Goal: Task Accomplishment & Management: Manage account settings

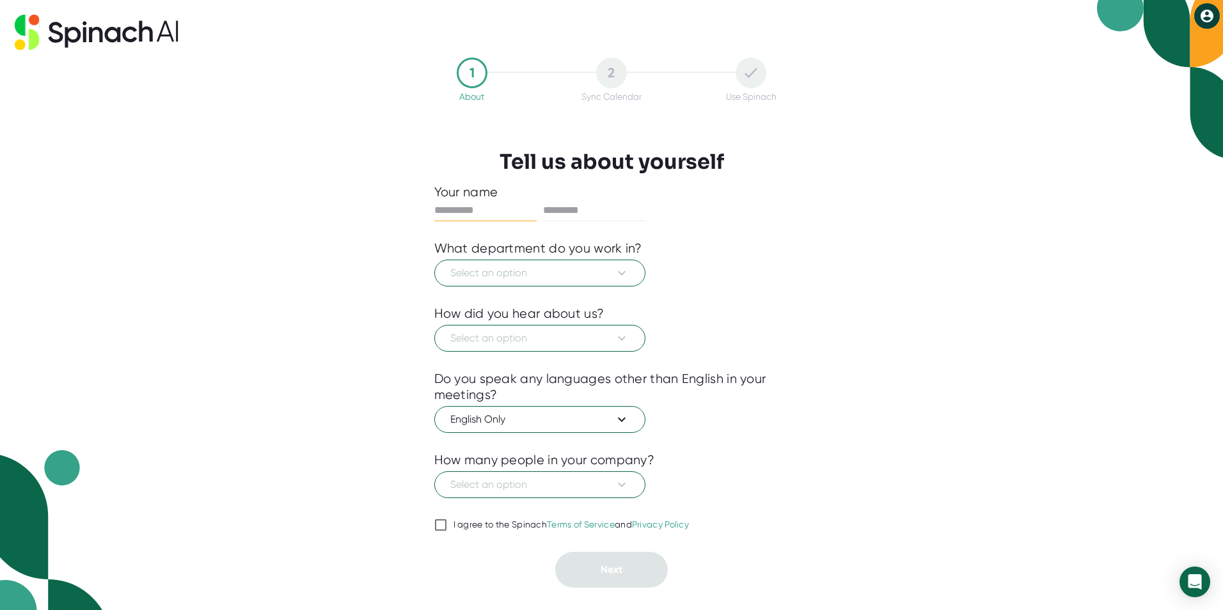
click at [472, 211] on input "text" at bounding box center [485, 210] width 102 height 20
type input "****"
type input "********"
click at [602, 281] on button "Select an option" at bounding box center [539, 273] width 211 height 27
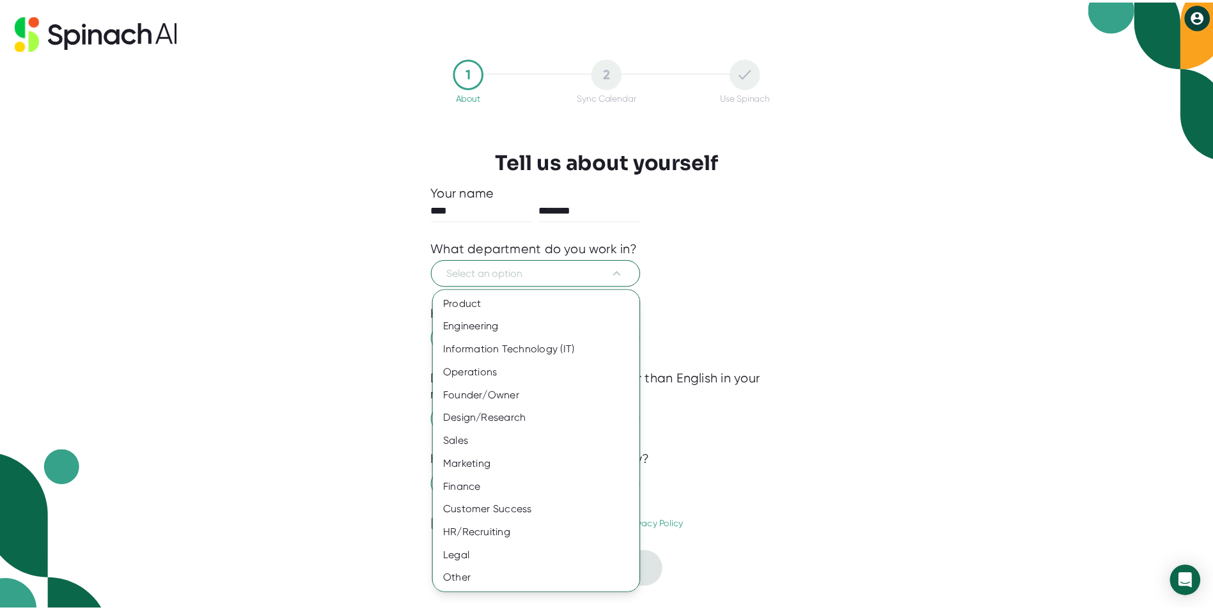
scroll to position [1, 0]
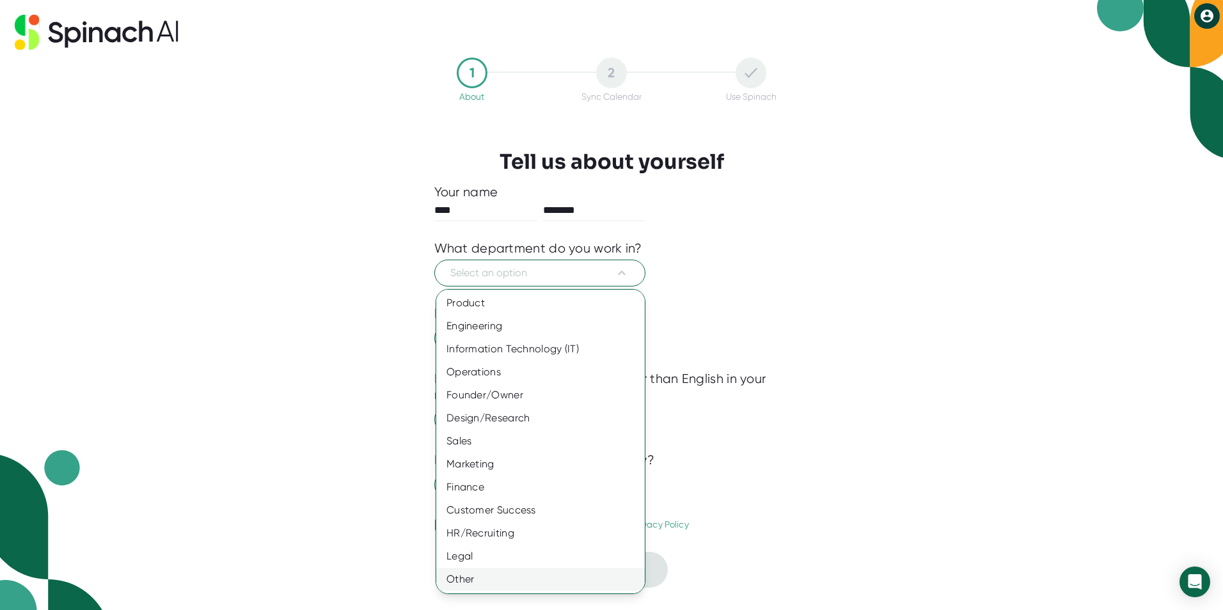
click at [455, 578] on div "Other" at bounding box center [545, 579] width 218 height 23
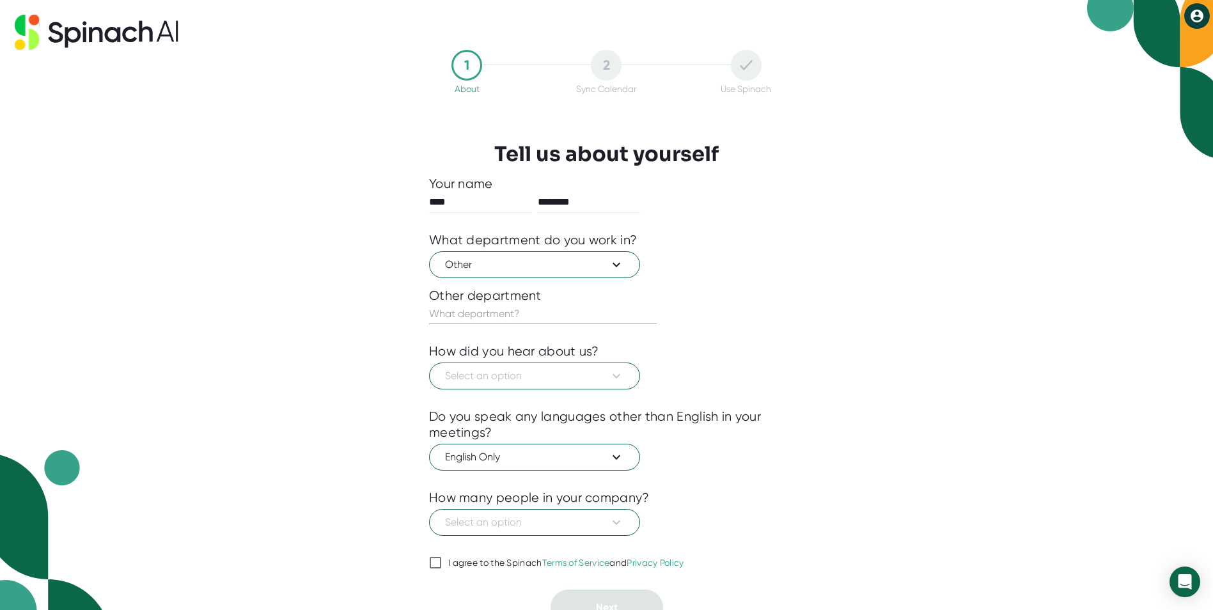
click at [466, 313] on input "text" at bounding box center [543, 314] width 228 height 20
type input "Residence Life"
click at [615, 371] on icon at bounding box center [616, 375] width 15 height 15
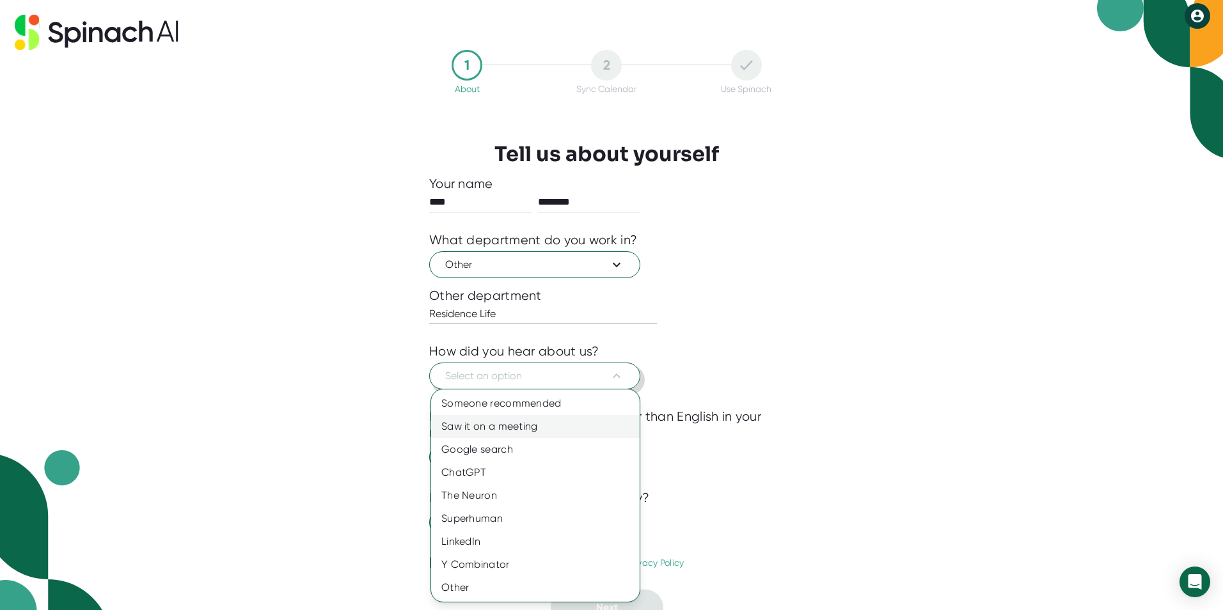
click at [549, 428] on div "Saw it on a meeting" at bounding box center [535, 426] width 209 height 23
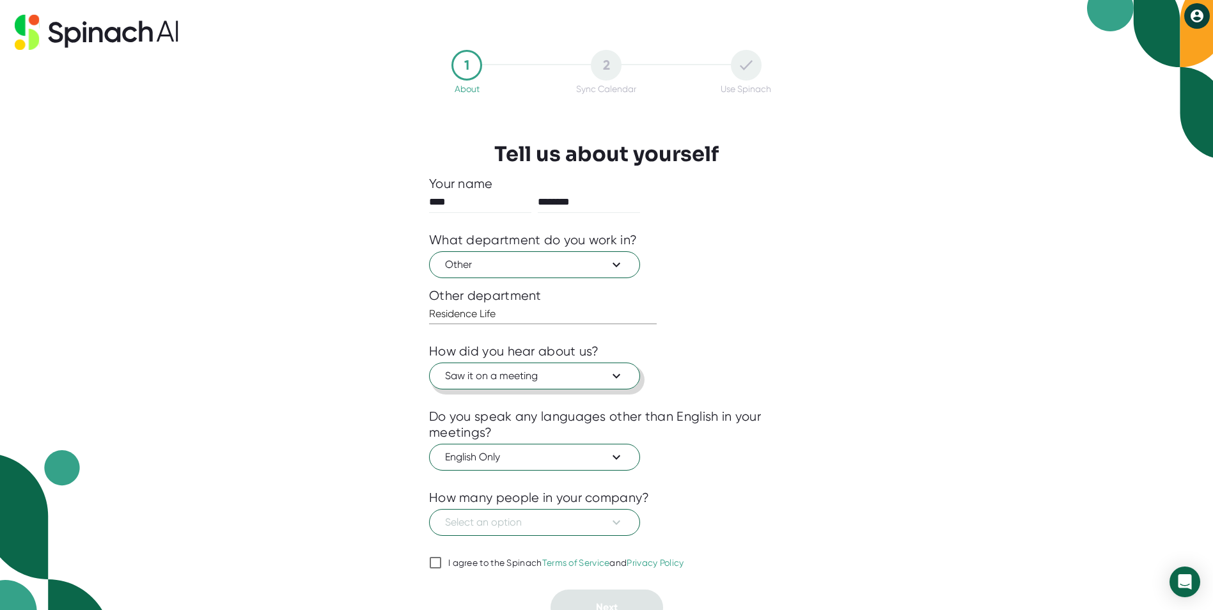
scroll to position [15, 0]
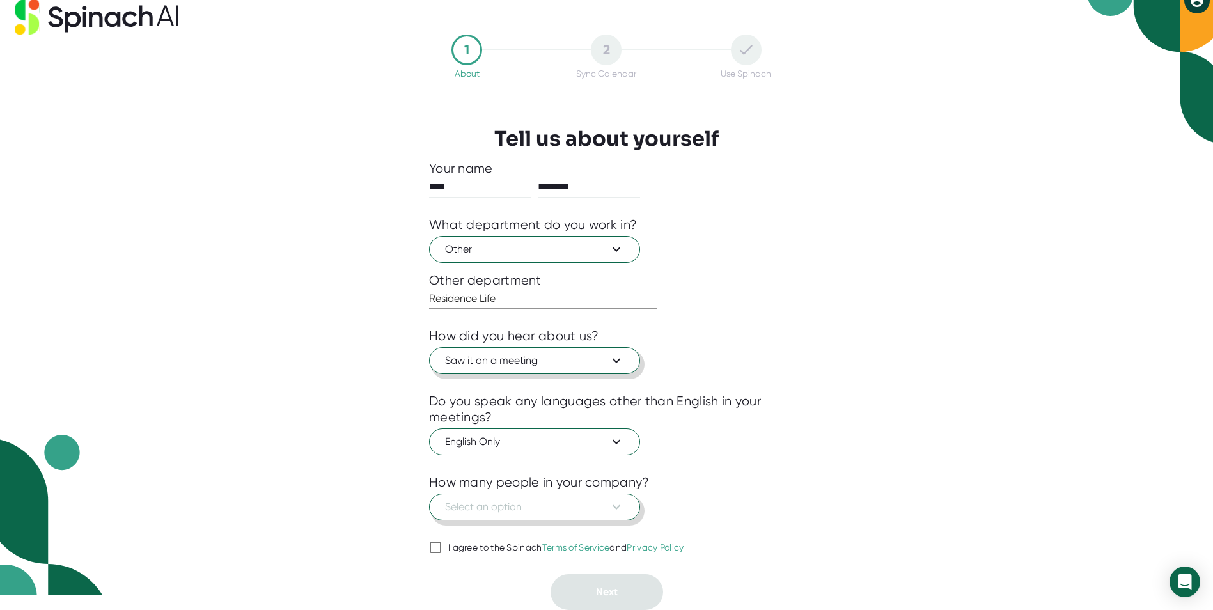
click at [626, 507] on button "Select an option" at bounding box center [534, 507] width 211 height 27
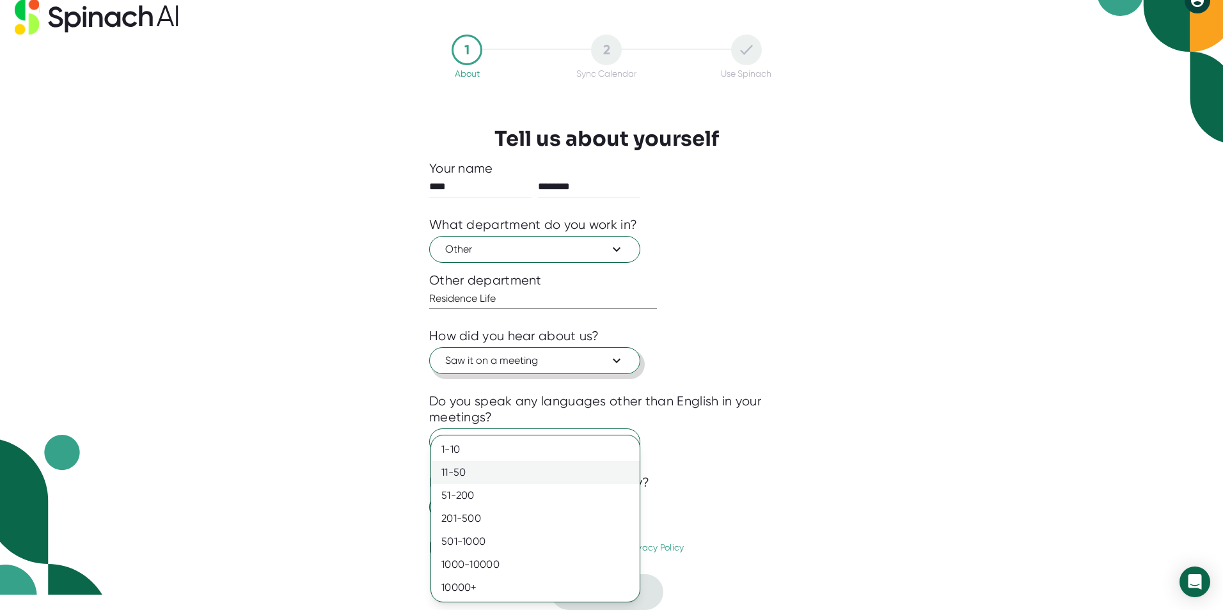
click at [475, 480] on div "11-50" at bounding box center [535, 472] width 209 height 23
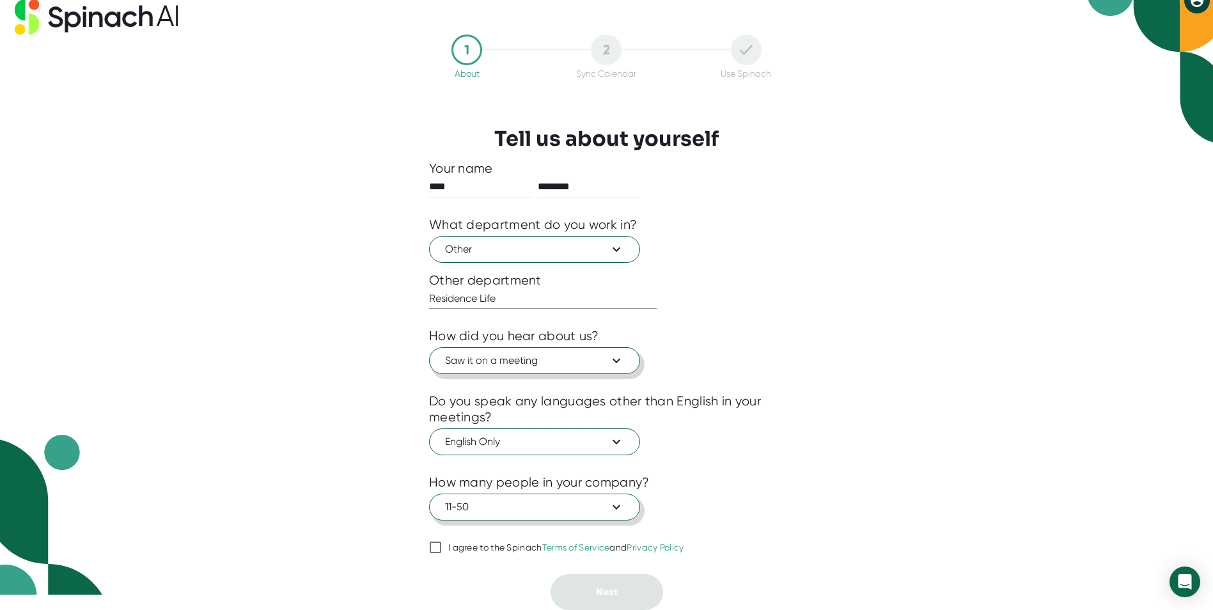
click at [613, 512] on icon at bounding box center [616, 507] width 15 height 15
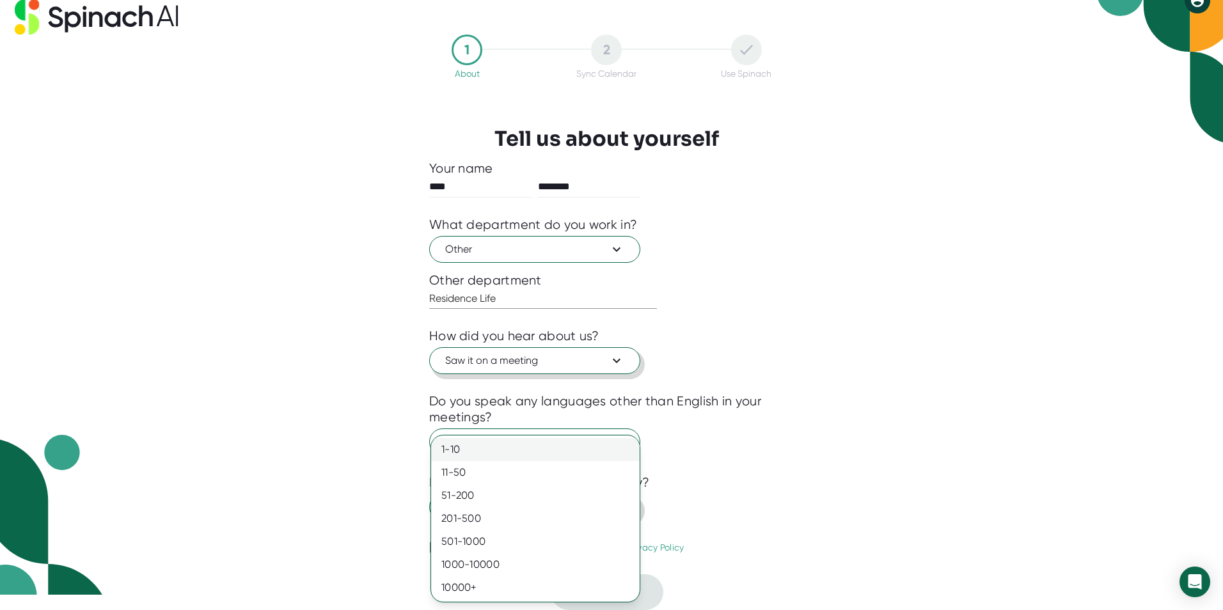
click at [460, 454] on div "1-10" at bounding box center [535, 449] width 209 height 23
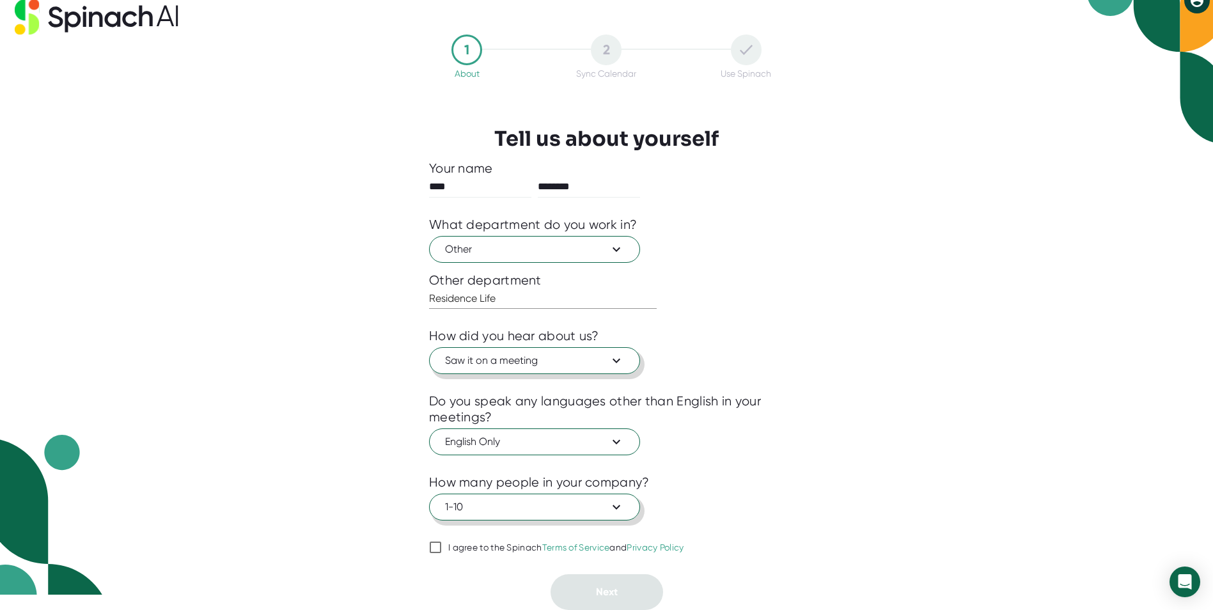
click at [618, 510] on icon at bounding box center [616, 507] width 15 height 15
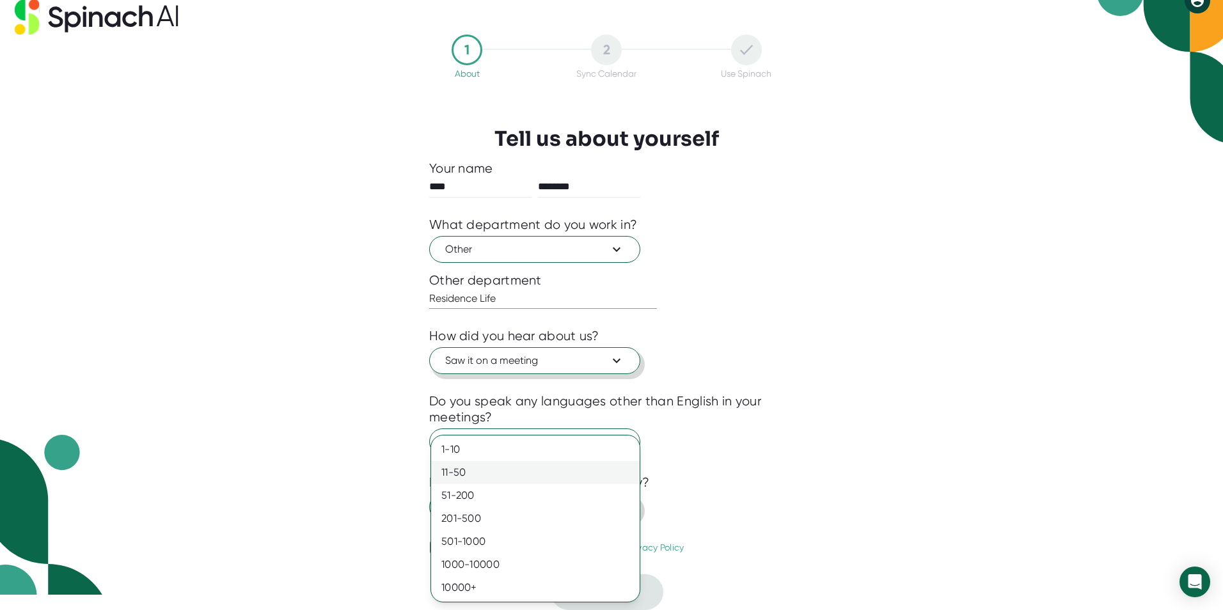
click at [473, 478] on div "11-50" at bounding box center [535, 472] width 209 height 23
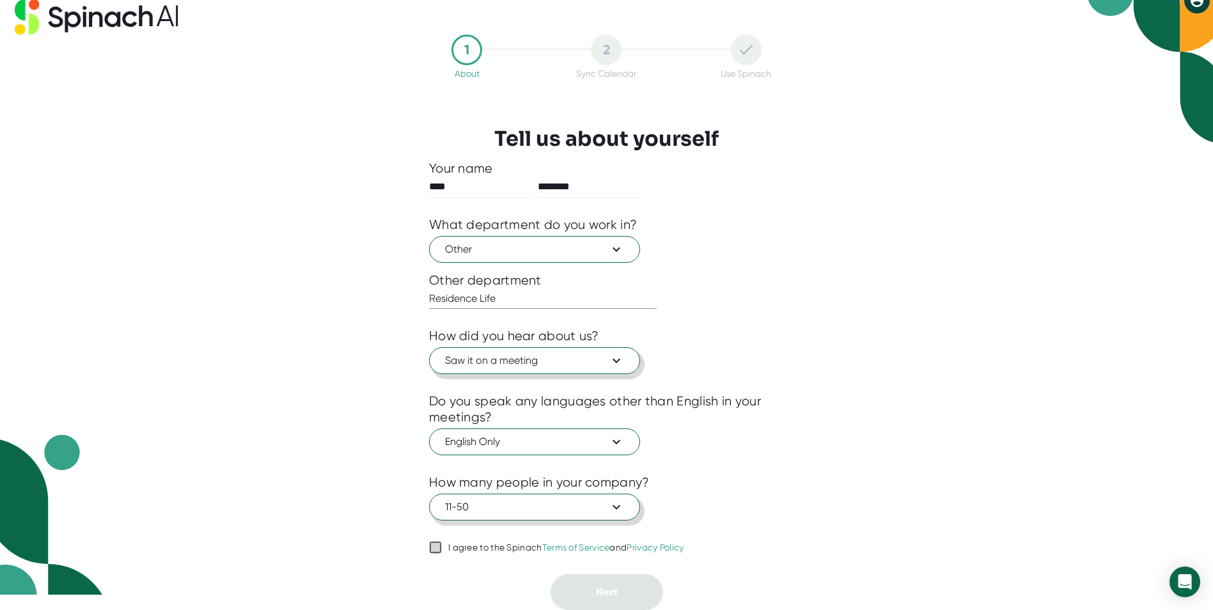
click at [430, 548] on input "I agree to the Spinach Terms of Service and Privacy Policy" at bounding box center [435, 547] width 13 height 15
checkbox input "true"
click at [605, 594] on span "Next" at bounding box center [607, 592] width 22 height 12
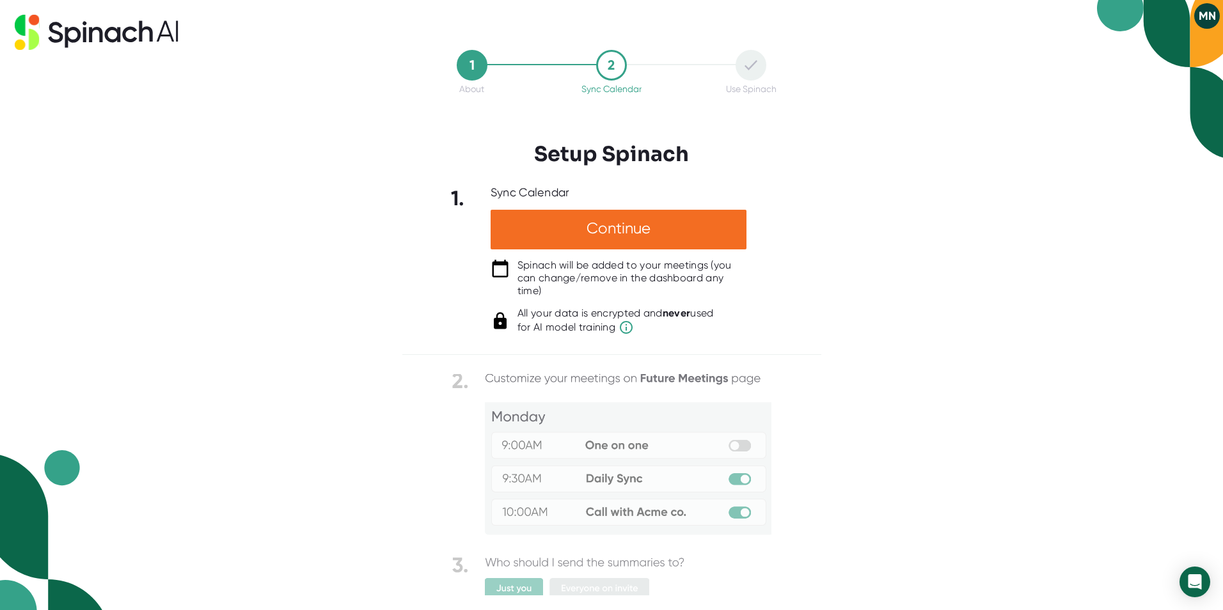
scroll to position [0, 0]
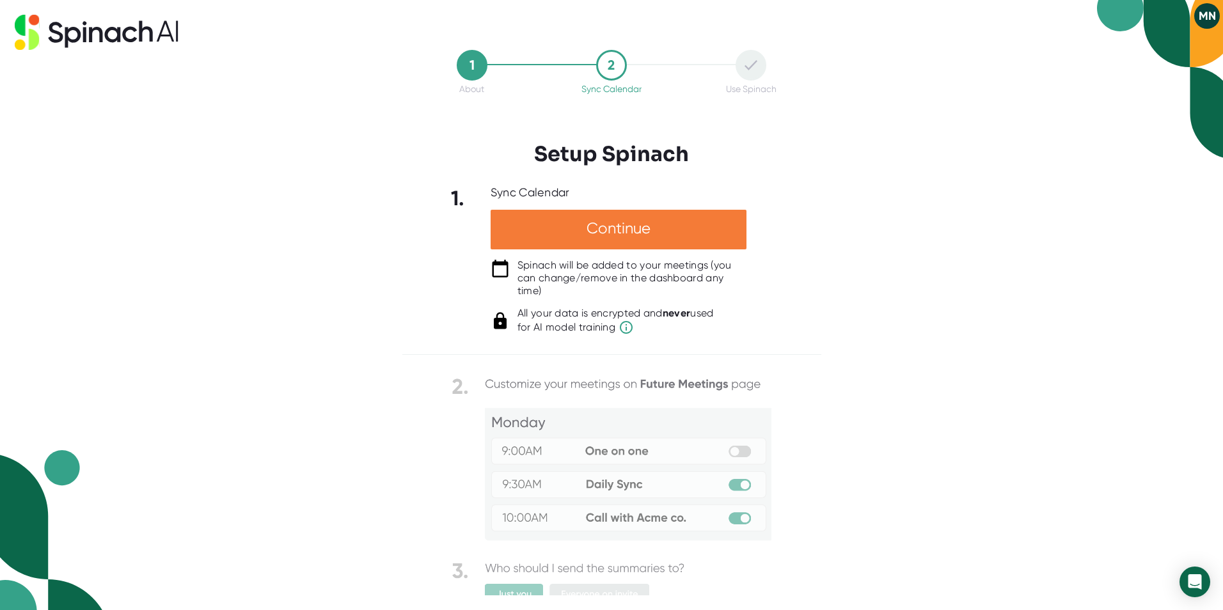
click at [587, 223] on div "Continue" at bounding box center [619, 230] width 256 height 40
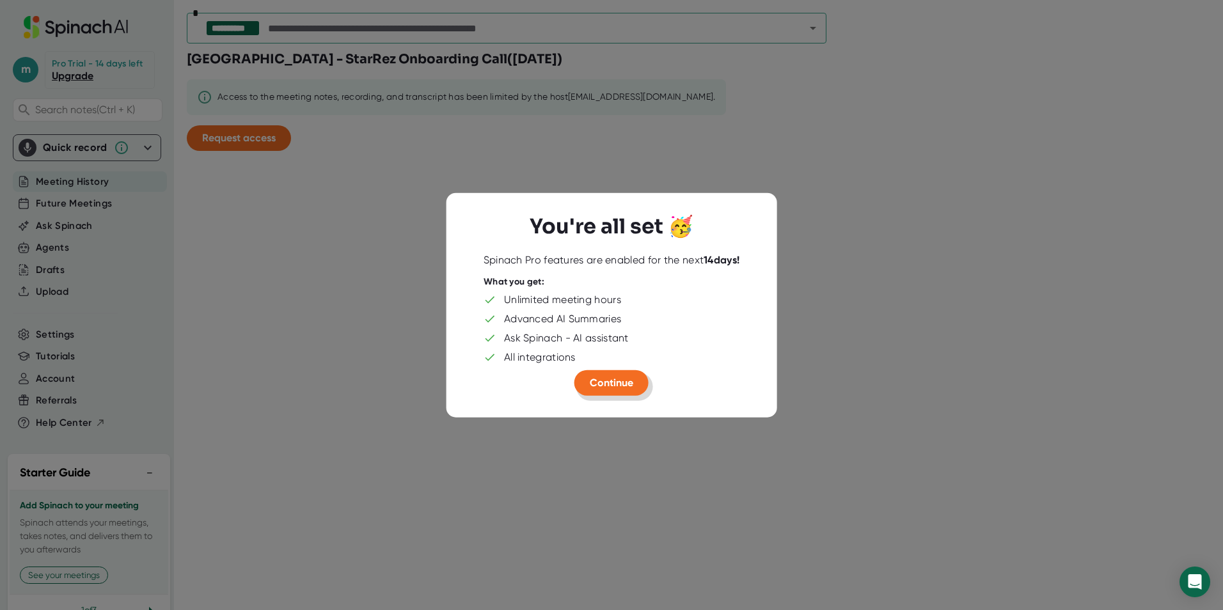
click at [612, 383] on span "Continue" at bounding box center [611, 383] width 43 height 12
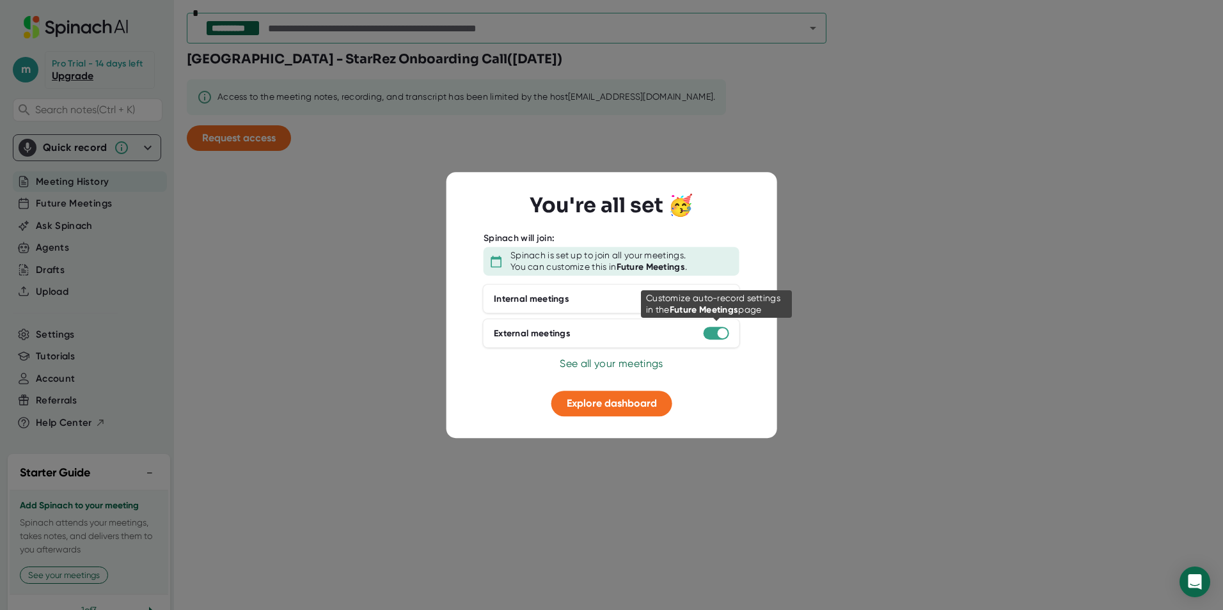
click at [718, 337] on div at bounding box center [717, 333] width 26 height 13
click at [706, 336] on div at bounding box center [717, 333] width 26 height 13
click at [716, 336] on div at bounding box center [717, 333] width 26 height 13
click at [634, 407] on span "Explore dashboard" at bounding box center [612, 403] width 90 height 12
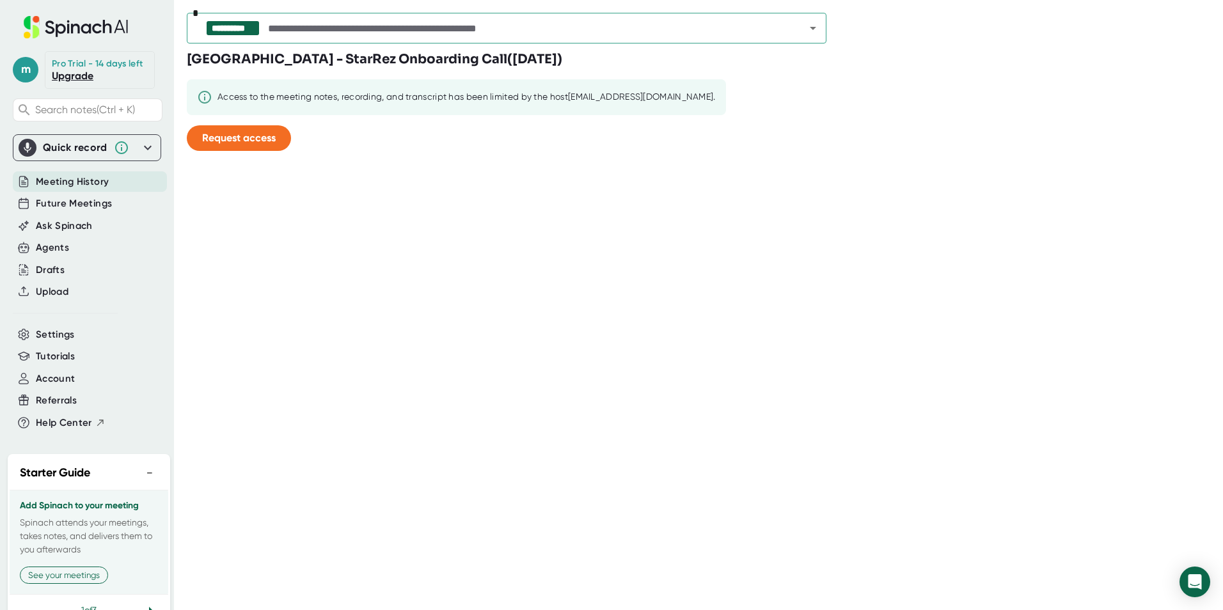
click at [144, 150] on icon at bounding box center [148, 147] width 8 height 4
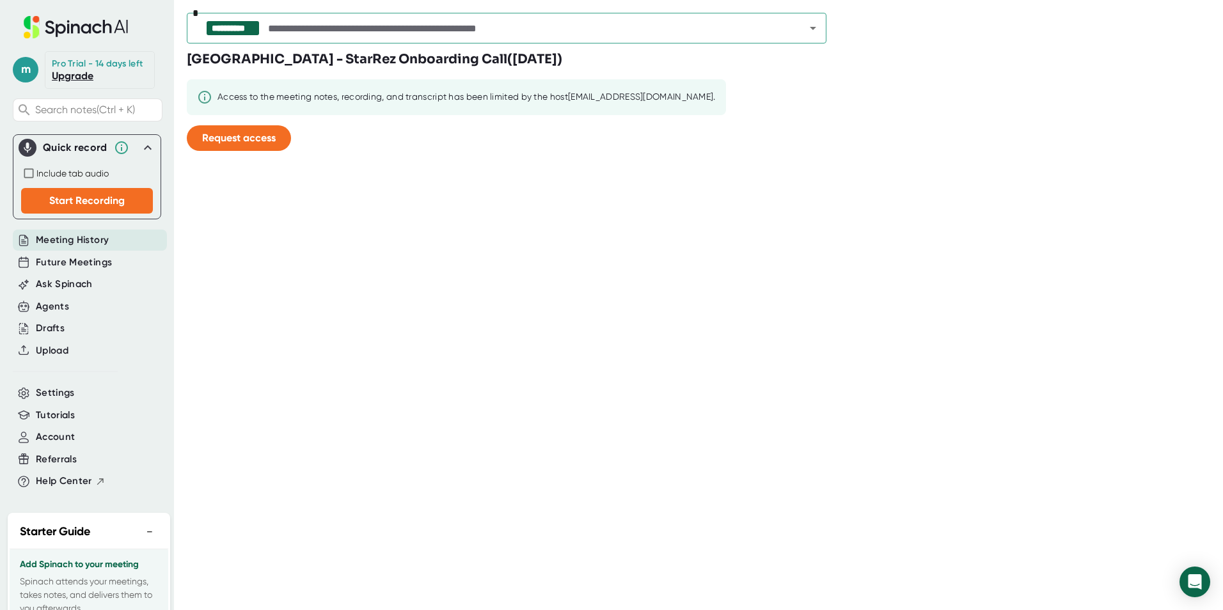
click at [140, 155] on icon at bounding box center [147, 147] width 15 height 15
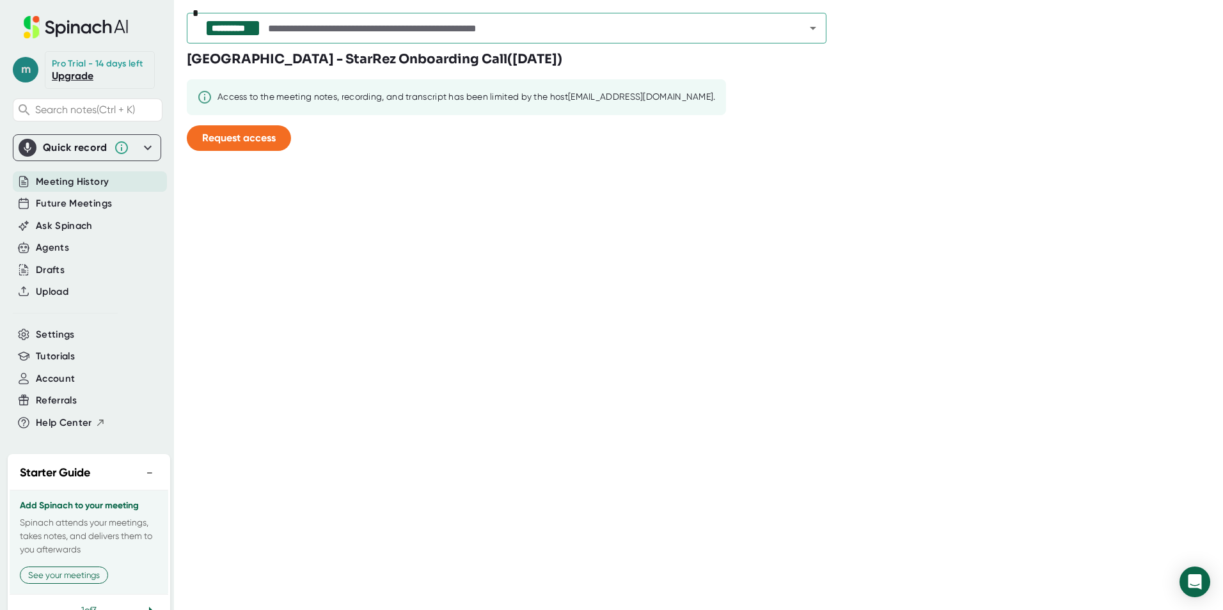
click at [20, 77] on span "m" at bounding box center [26, 70] width 26 height 26
click at [61, 127] on b "Edit Profile" at bounding box center [63, 132] width 42 height 11
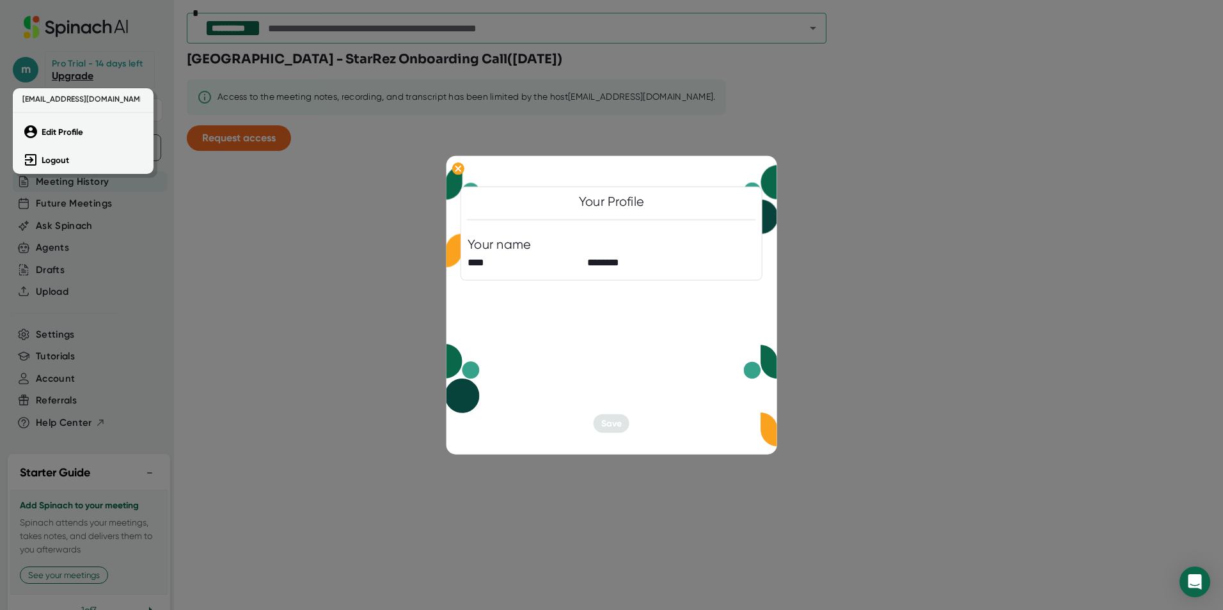
click at [578, 106] on div at bounding box center [611, 305] width 1223 height 610
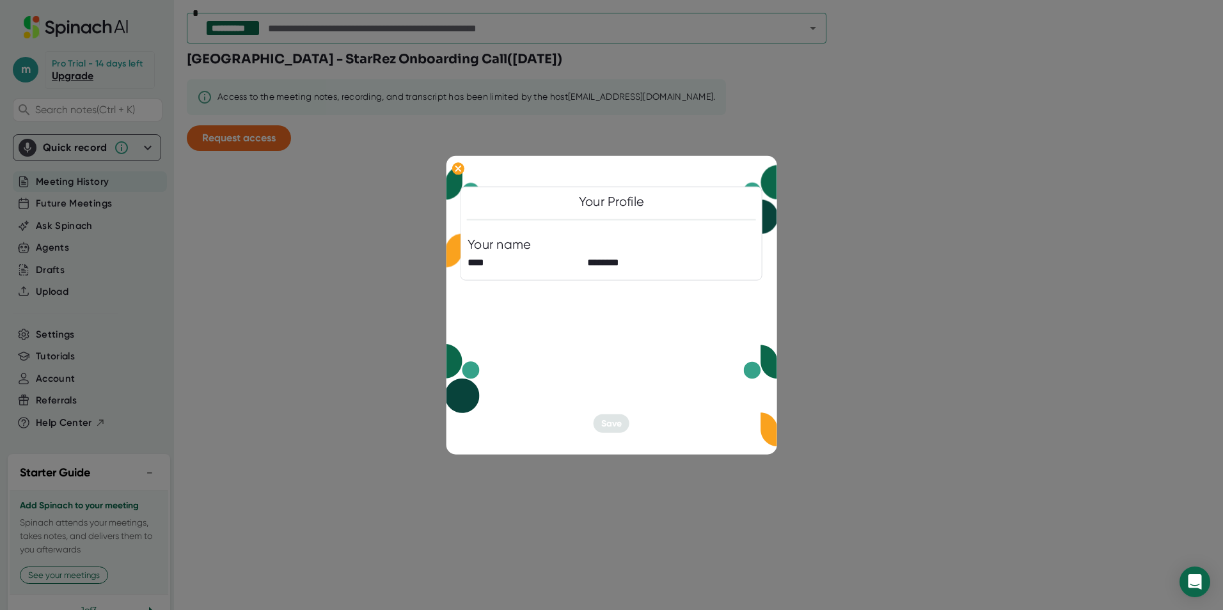
click at [315, 210] on div at bounding box center [611, 305] width 1223 height 610
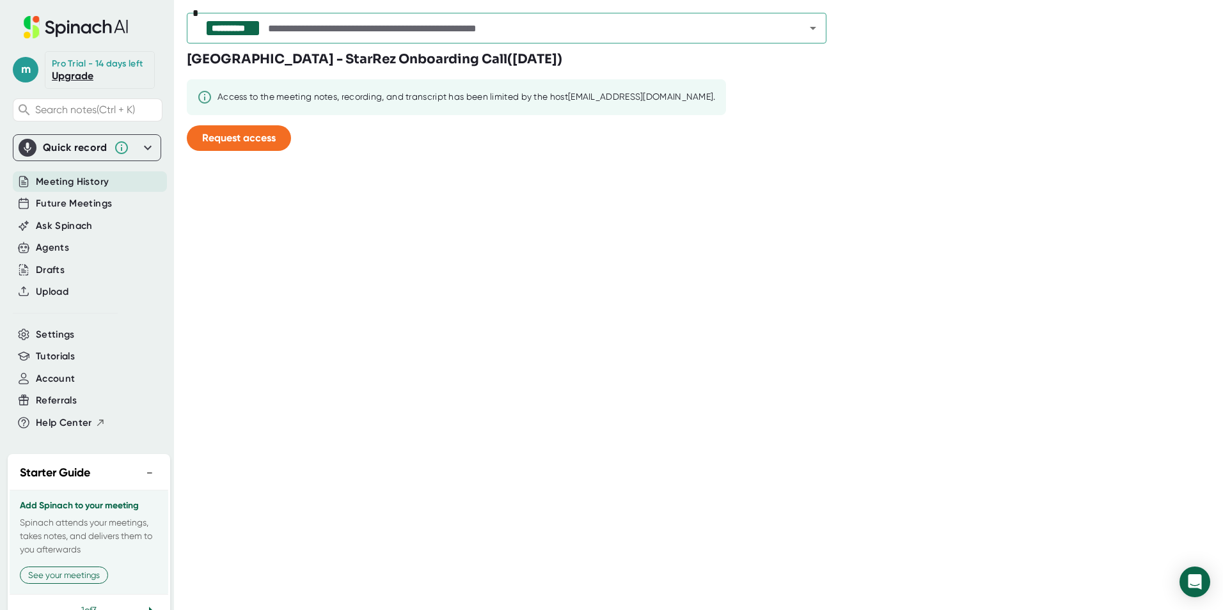
scroll to position [50, 0]
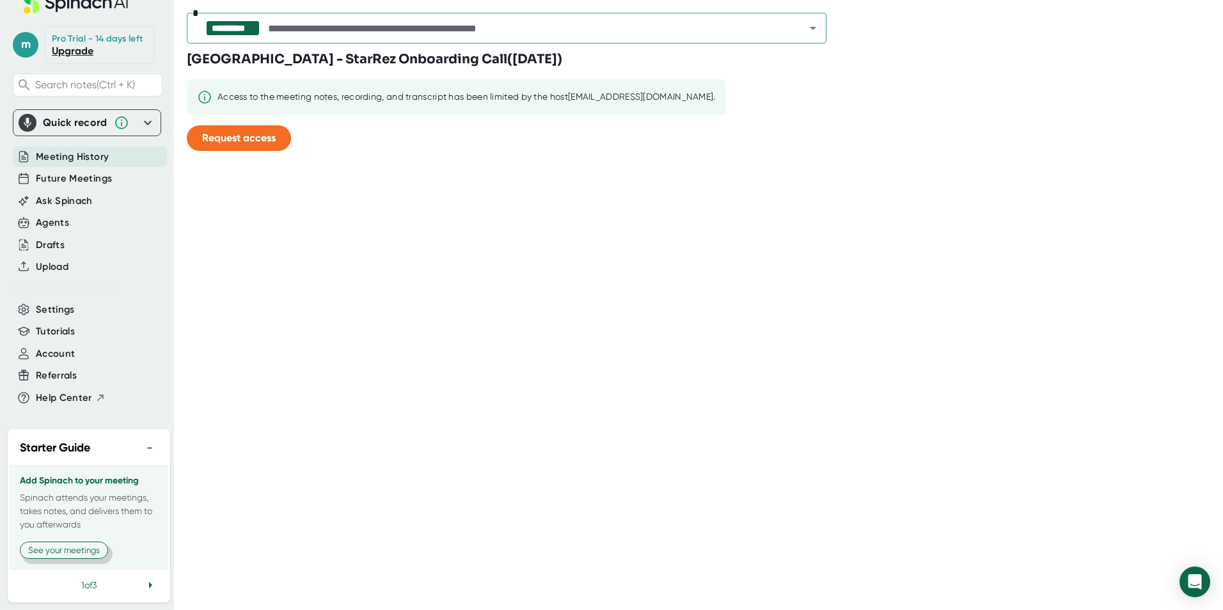
click at [70, 556] on button "See your meetings" at bounding box center [64, 550] width 88 height 17
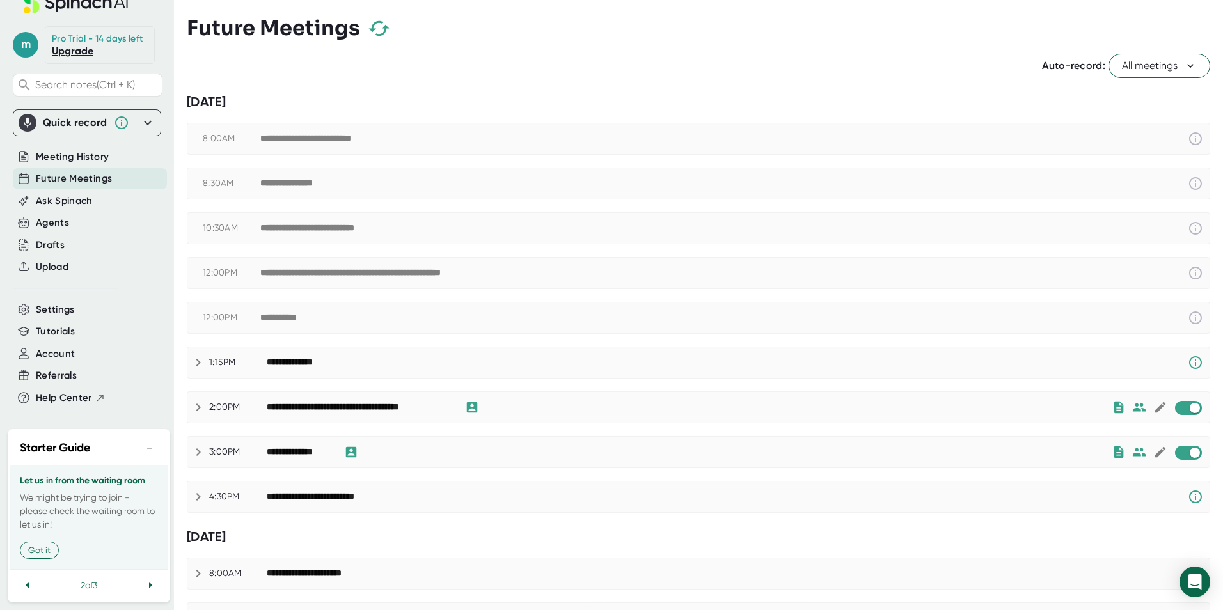
click at [1184, 68] on icon at bounding box center [1190, 65] width 13 height 13
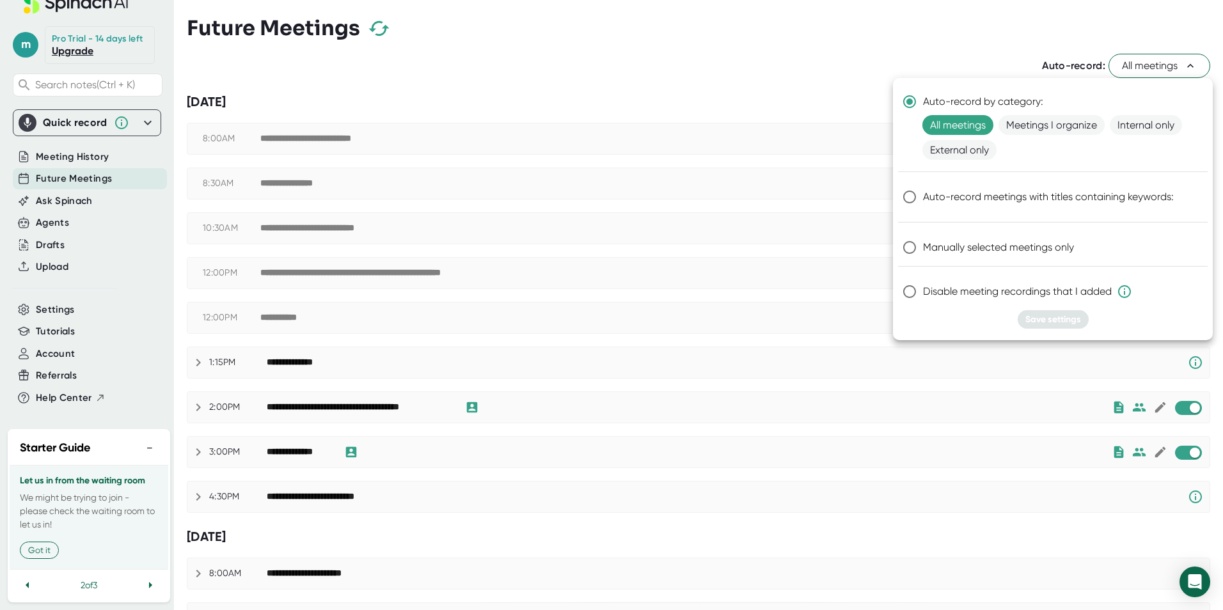
click at [1049, 36] on div at bounding box center [611, 305] width 1223 height 610
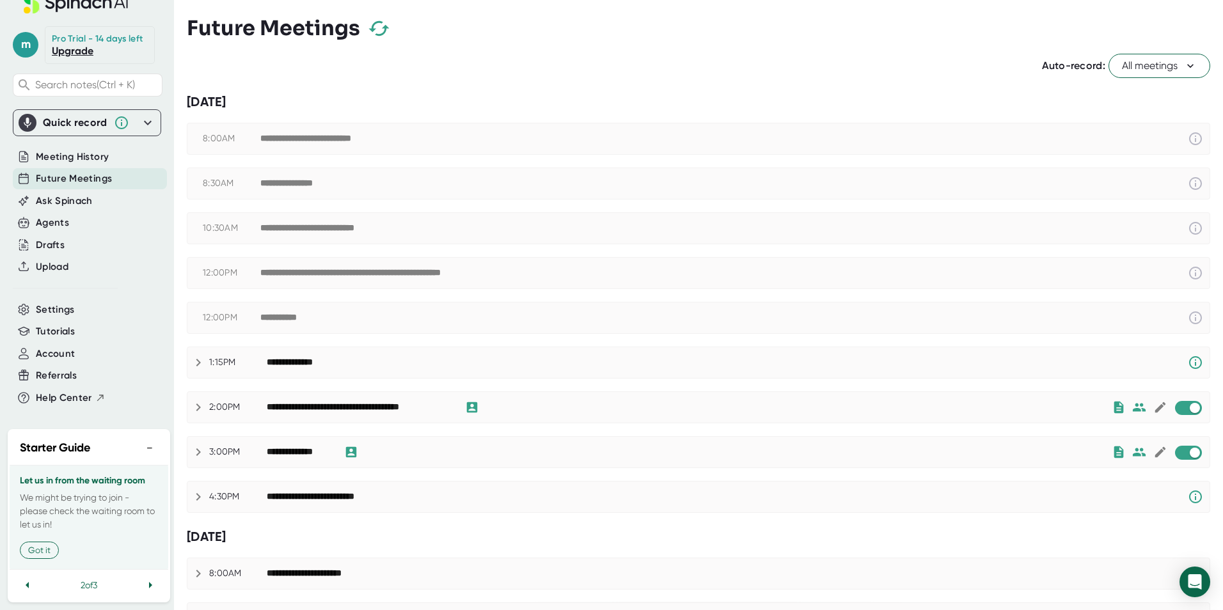
click at [63, 52] on link "Upgrade" at bounding box center [73, 51] width 42 height 12
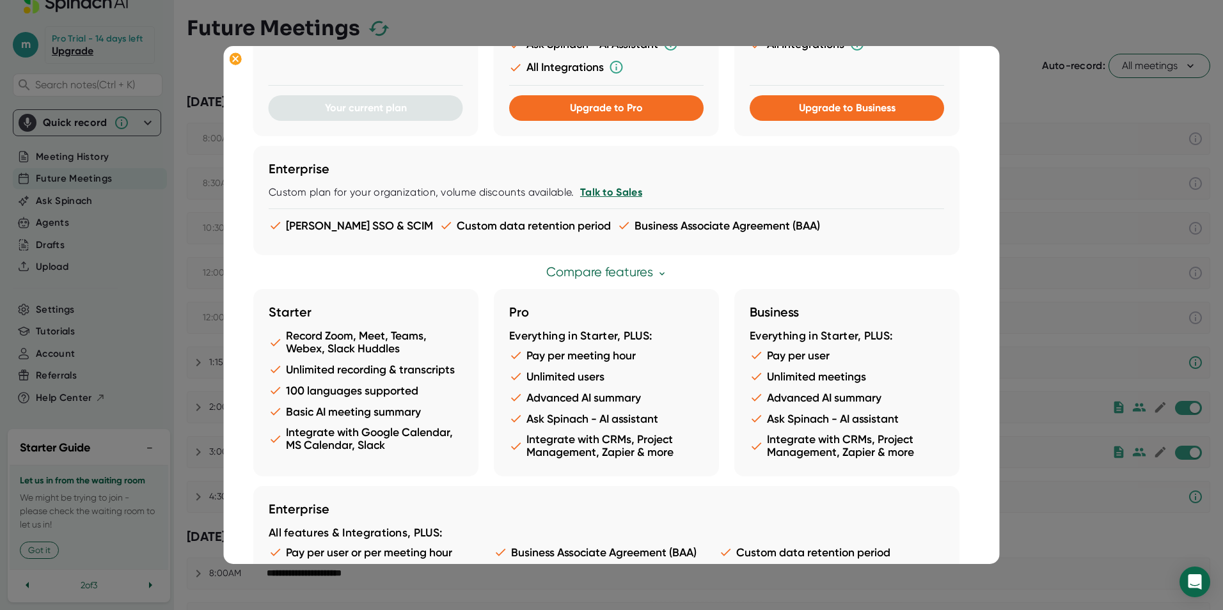
scroll to position [287, 0]
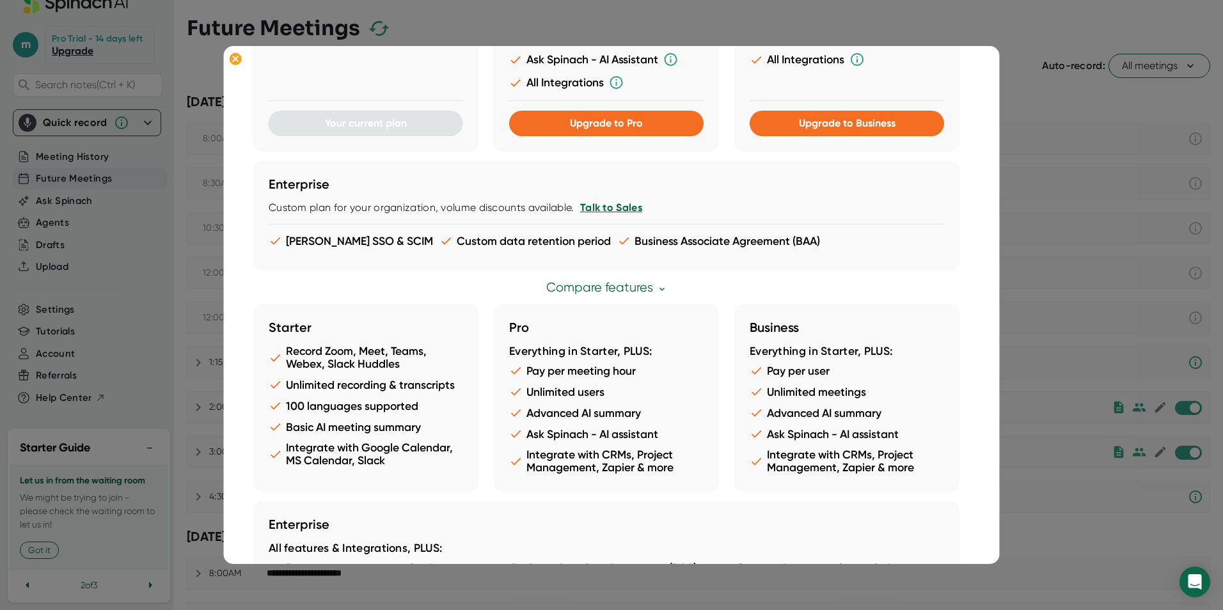
click at [1010, 15] on div at bounding box center [611, 305] width 1223 height 610
